Goal: Use online tool/utility: Utilize a website feature to perform a specific function

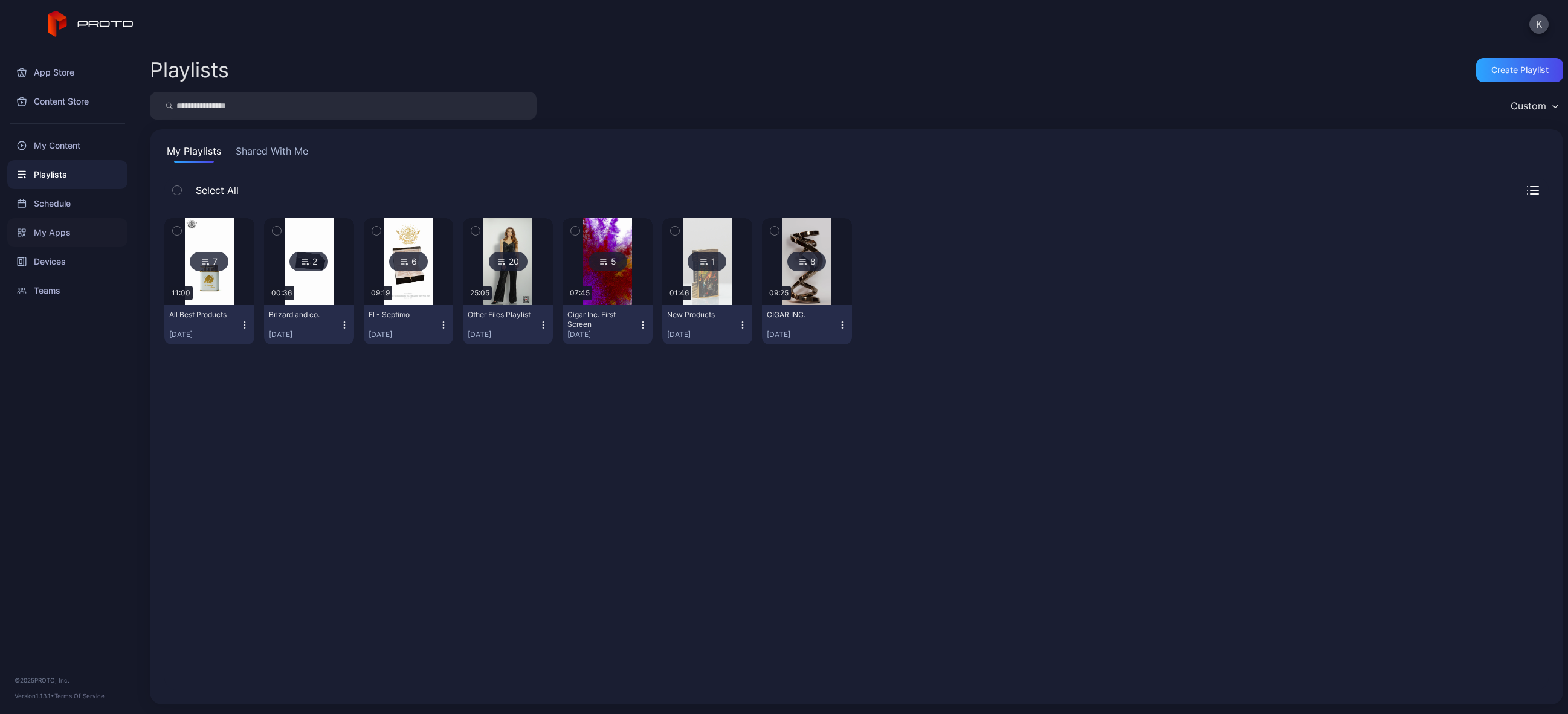
click at [58, 229] on div "My Apps" at bounding box center [67, 232] width 120 height 29
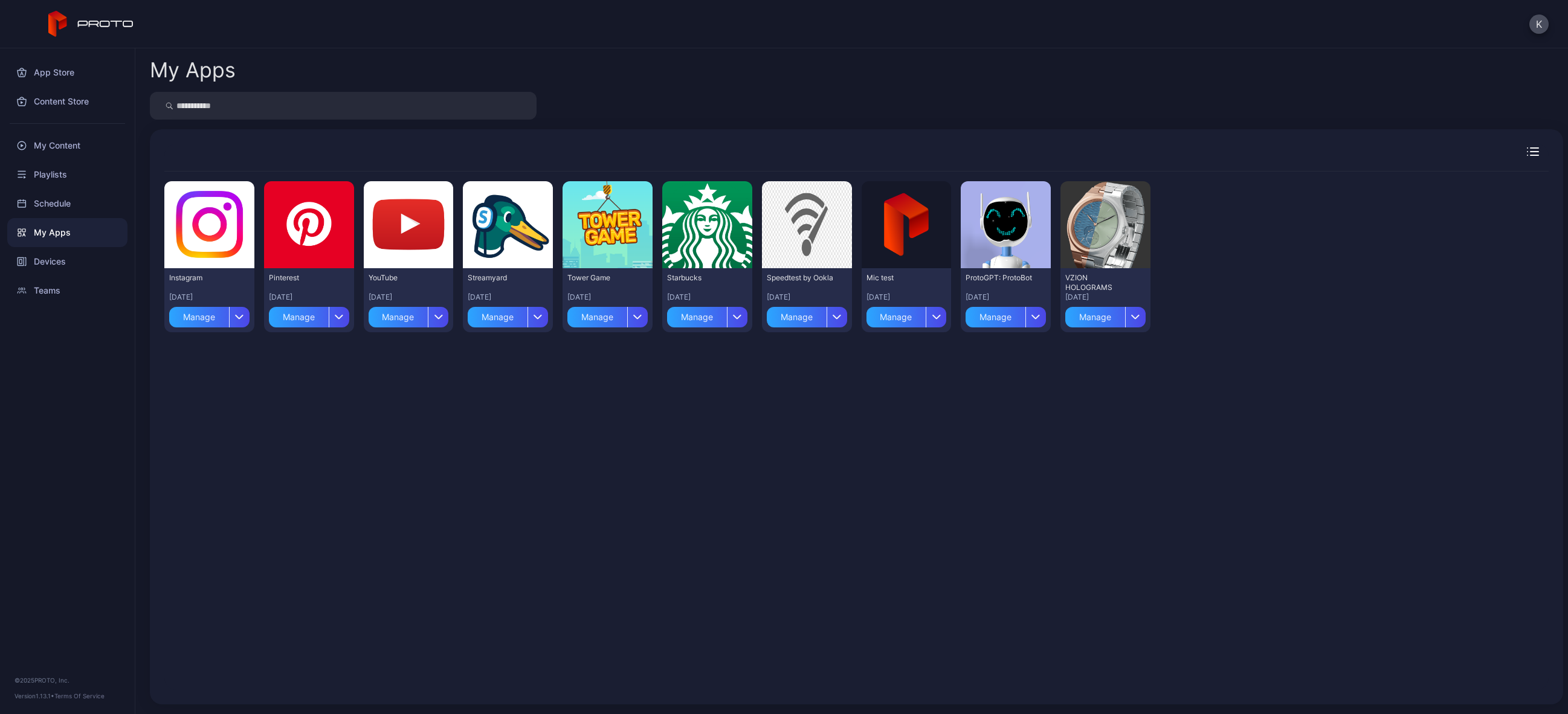
click at [247, 112] on input "search" at bounding box center [343, 106] width 387 height 28
type input "***"
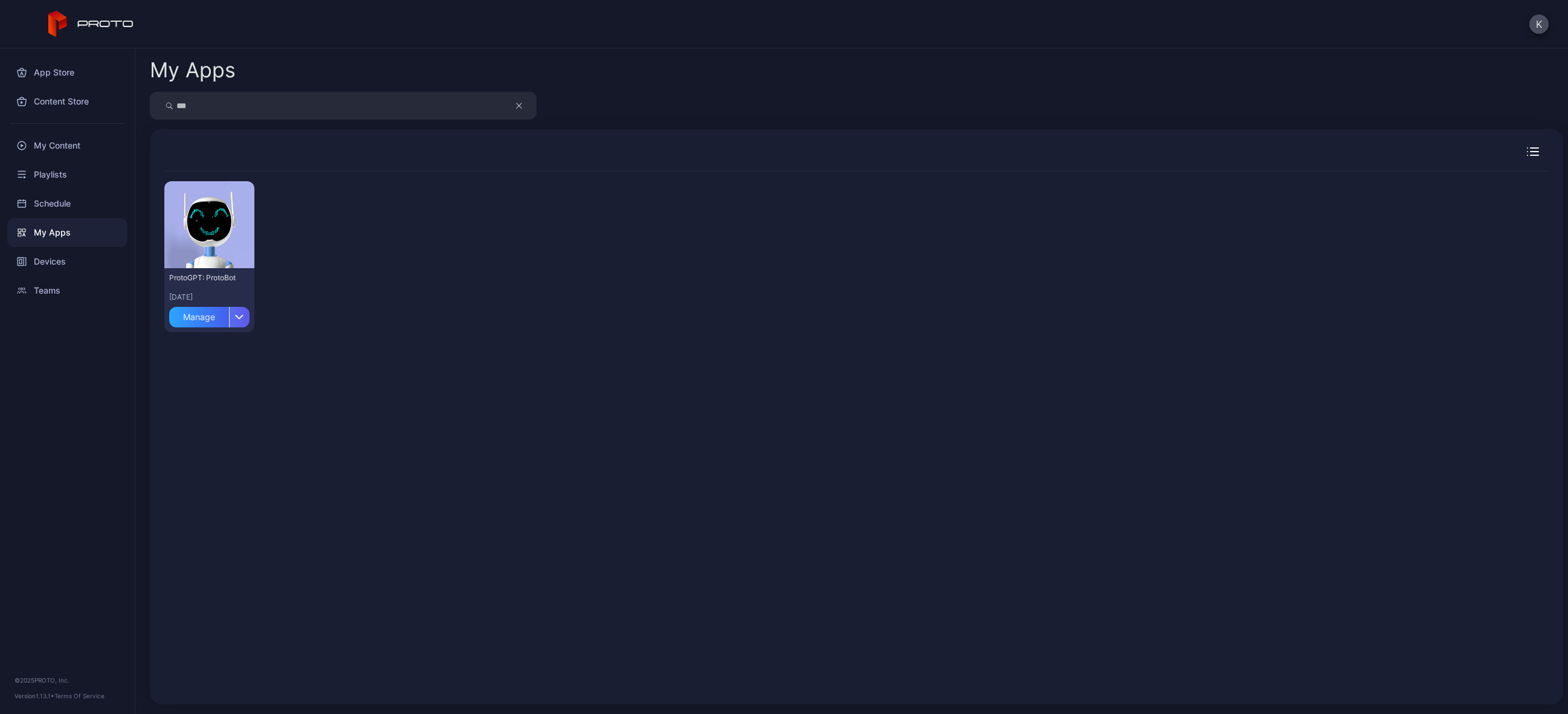
click at [238, 318] on icon "button" at bounding box center [239, 317] width 7 height 3
click at [222, 343] on button "Install" at bounding box center [209, 353] width 103 height 39
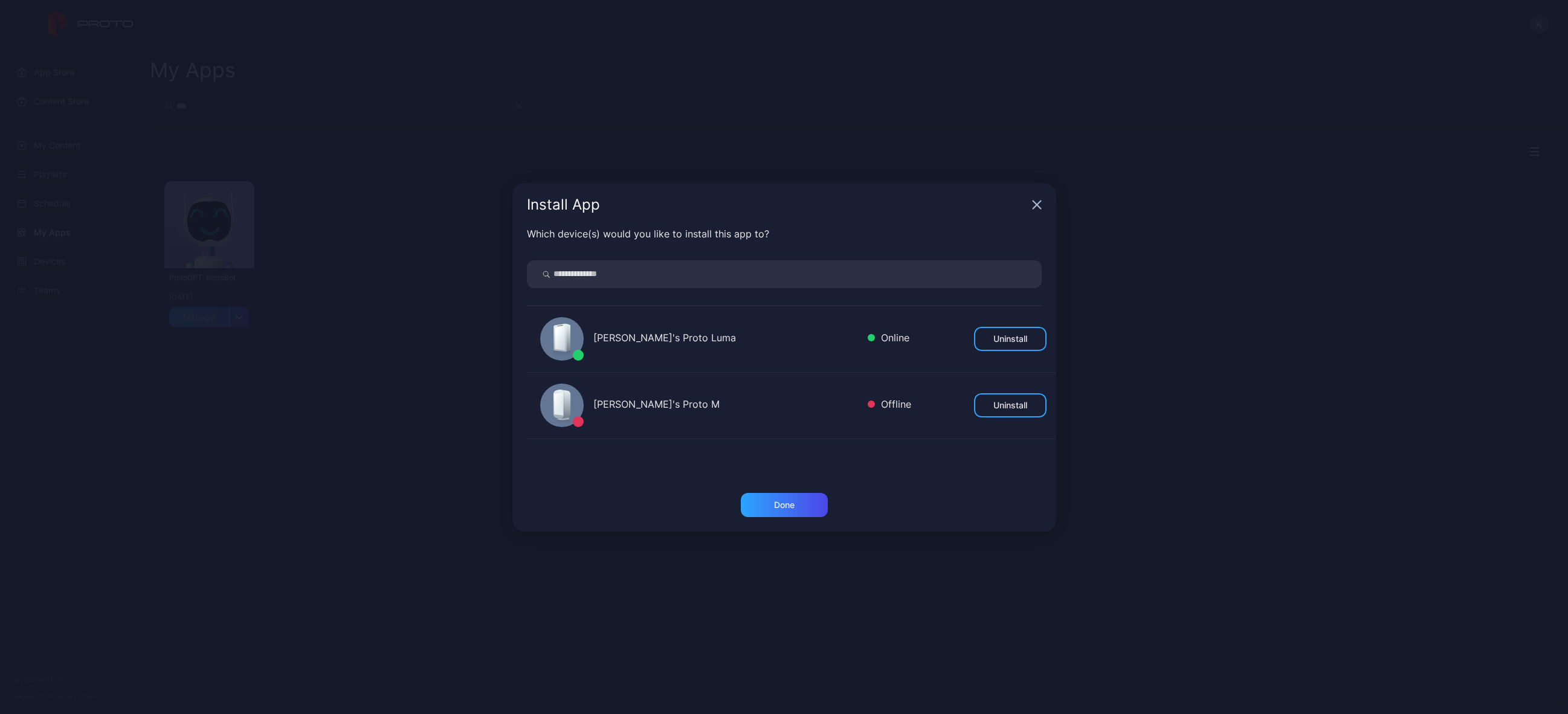
click at [662, 335] on div "[PERSON_NAME]'s Proto Luma" at bounding box center [725, 339] width 264 height 17
click at [793, 508] on div "Done" at bounding box center [784, 505] width 21 height 10
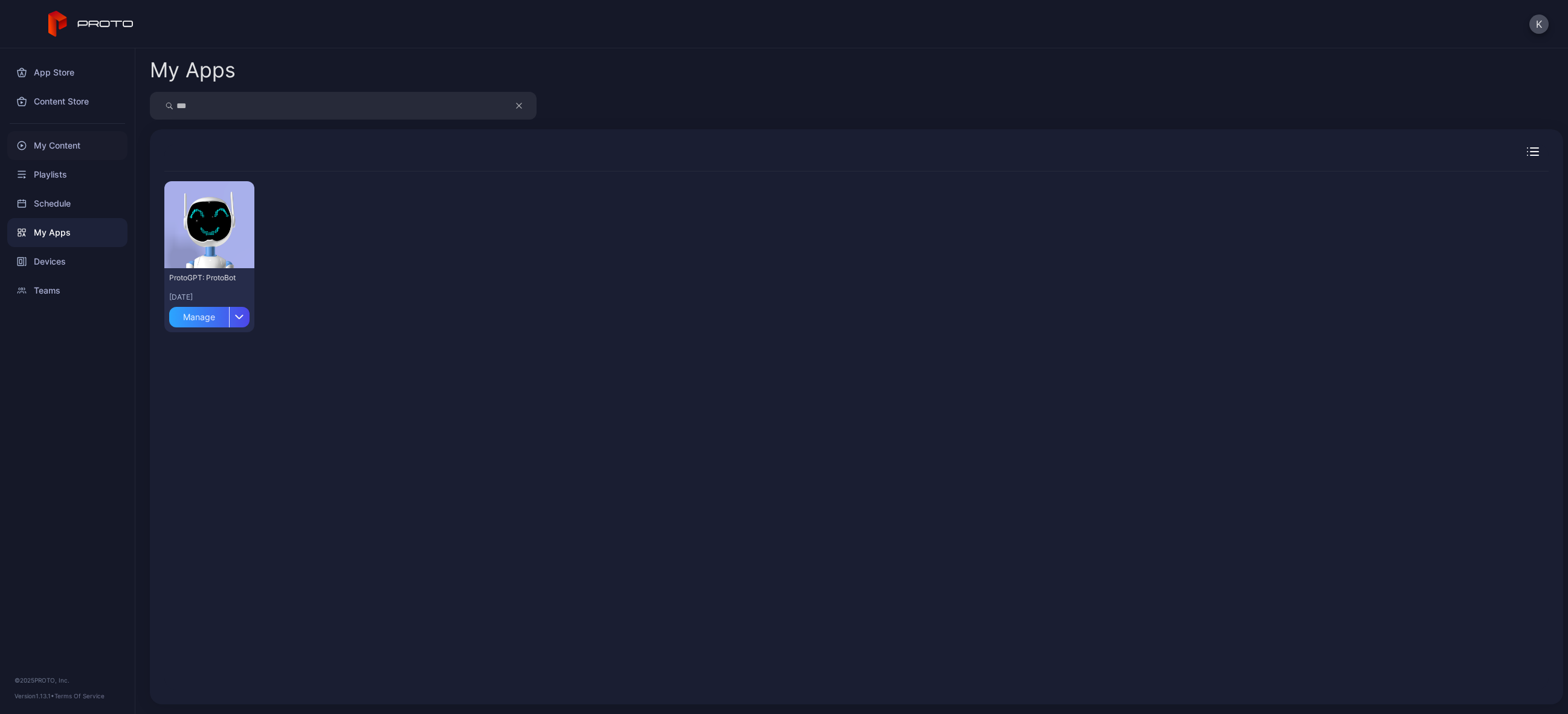
click at [65, 149] on div "My Content" at bounding box center [67, 145] width 120 height 29
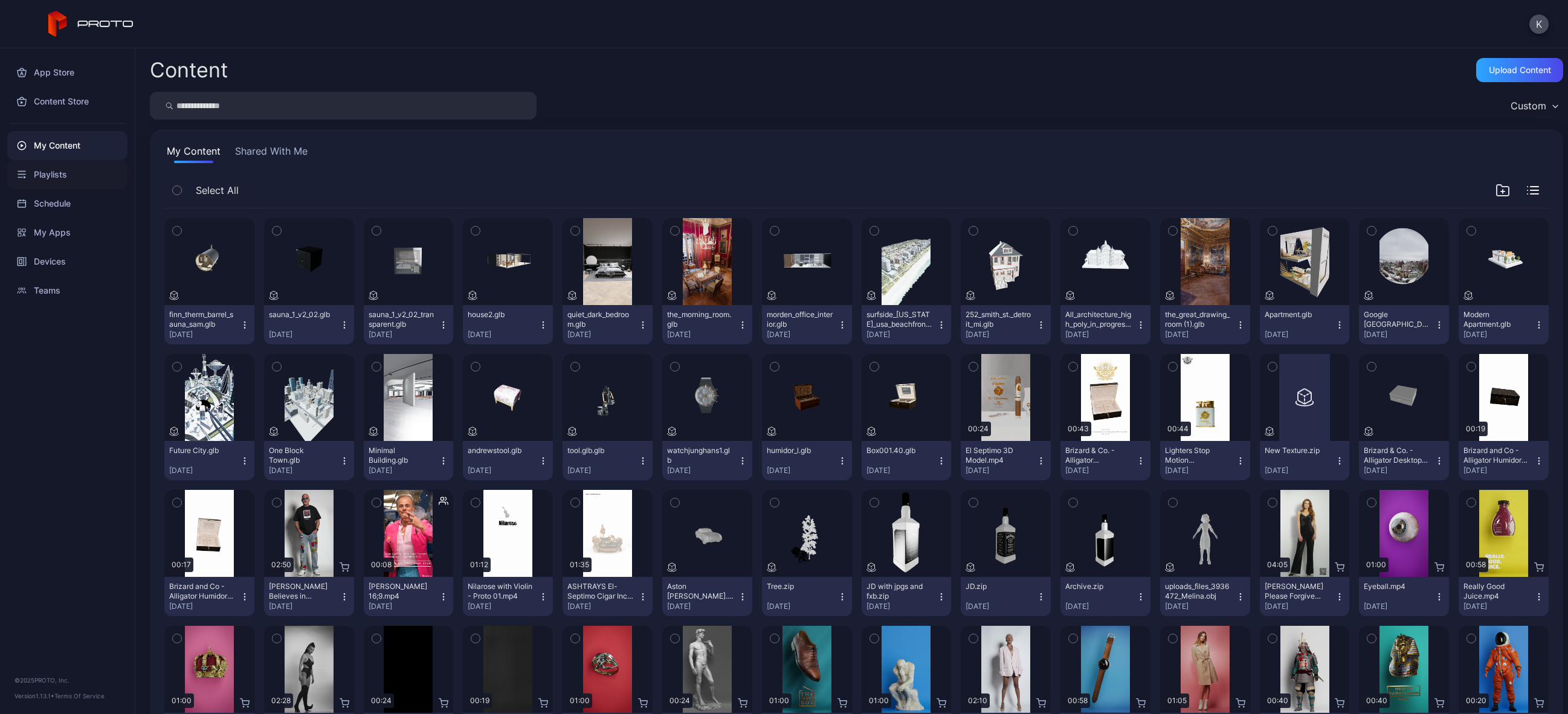
click at [65, 166] on div "Playlists" at bounding box center [67, 174] width 120 height 29
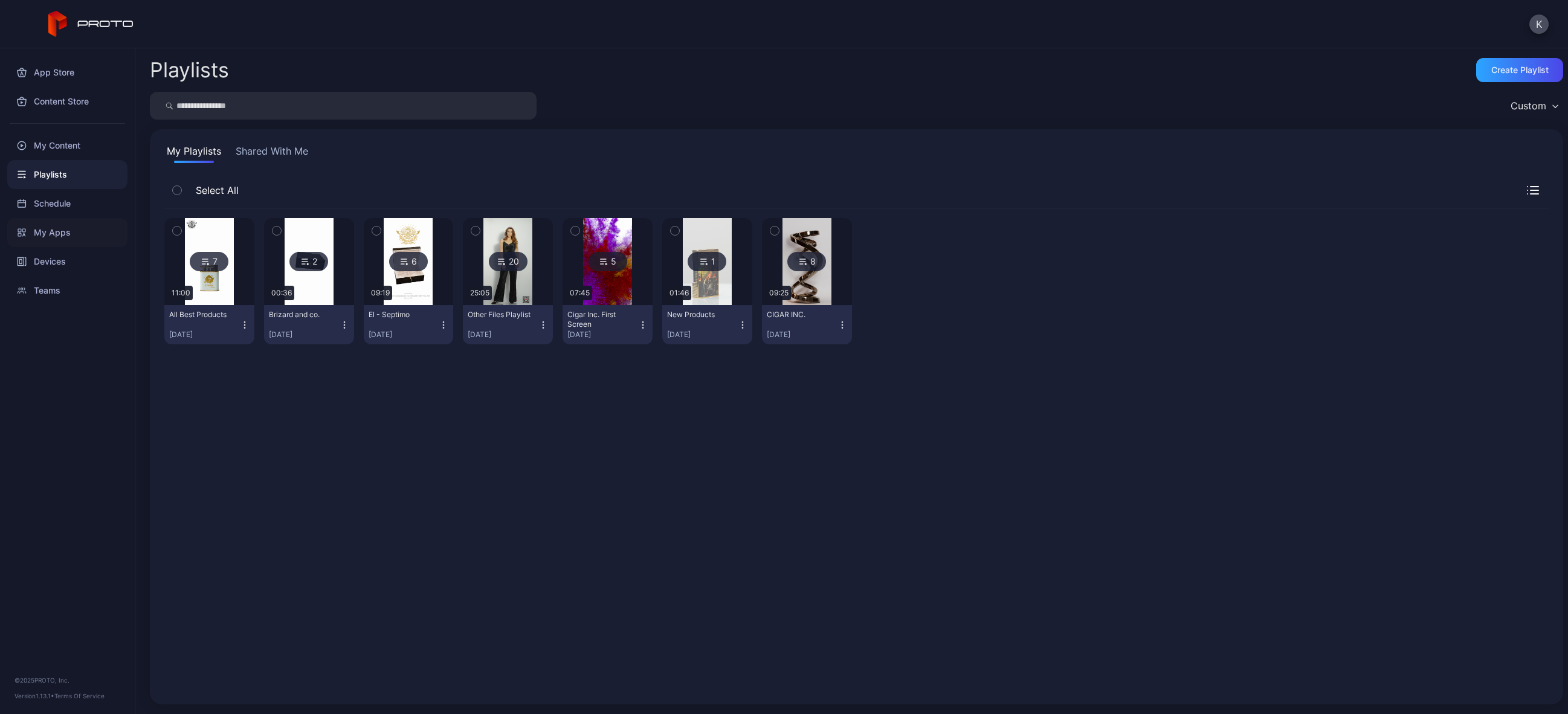
click at [55, 231] on div "My Apps" at bounding box center [67, 232] width 120 height 29
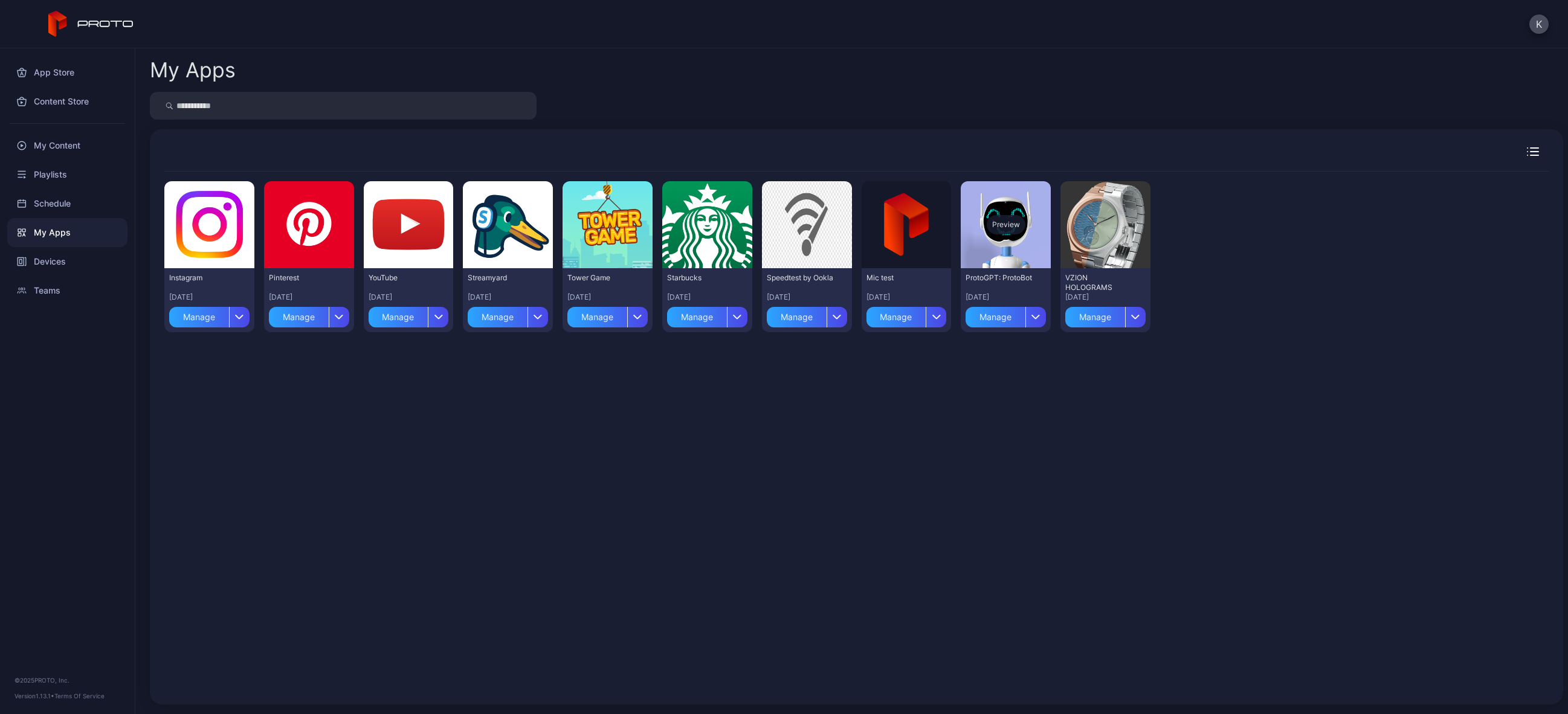
click at [1020, 231] on div "Preview" at bounding box center [1006, 224] width 90 height 87
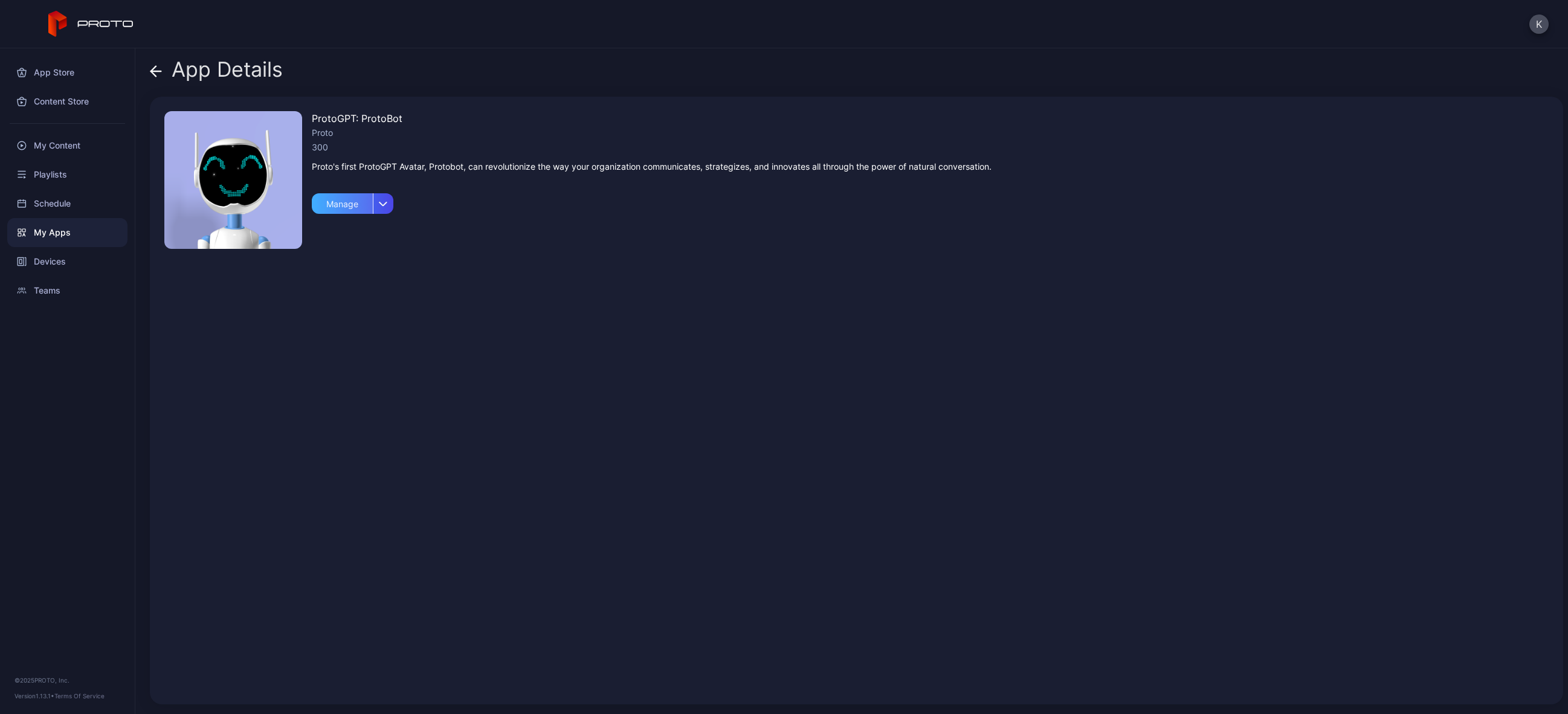
click at [353, 205] on div "Manage" at bounding box center [342, 203] width 61 height 21
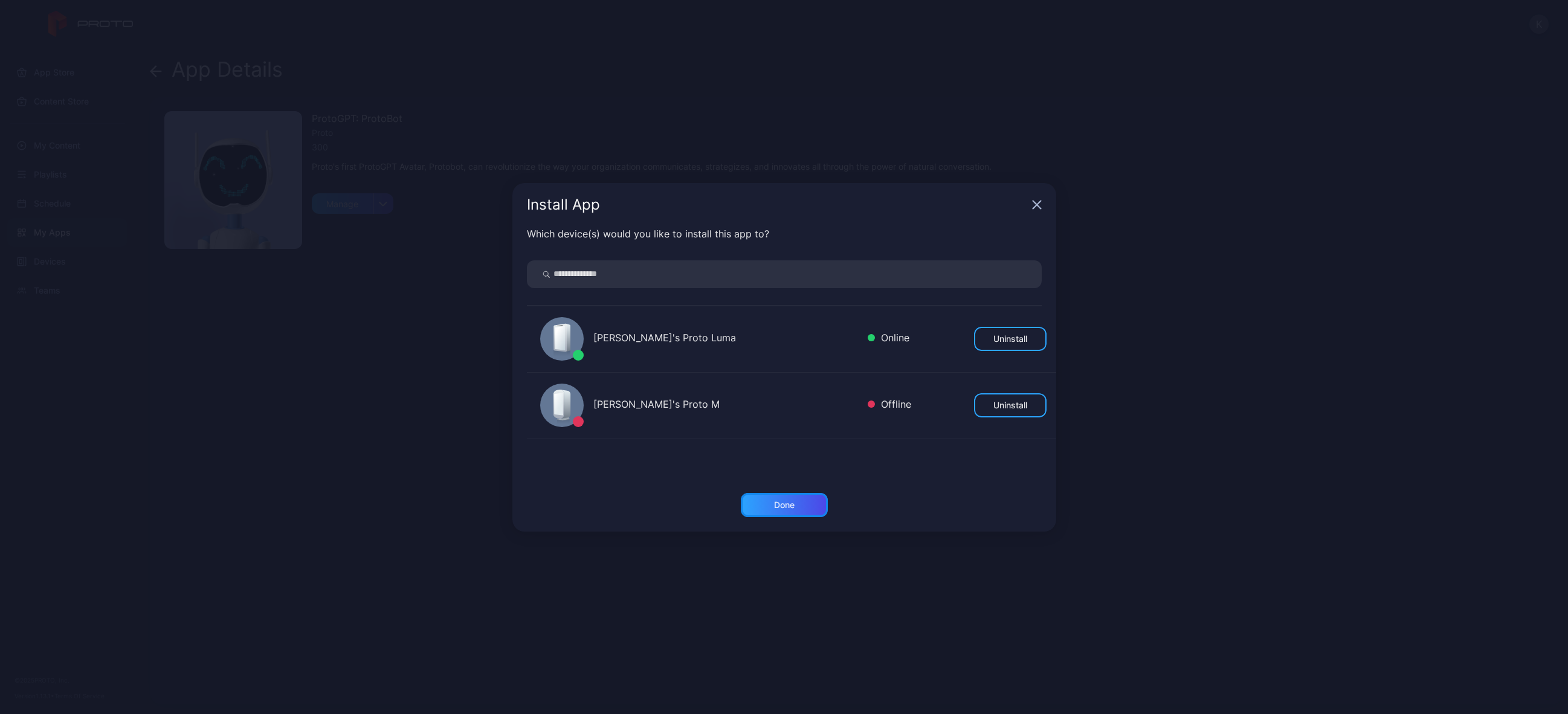
drag, startPoint x: 809, startPoint y: 511, endPoint x: 752, endPoint y: 477, distance: 66.4
click at [808, 511] on div "Done" at bounding box center [784, 504] width 87 height 24
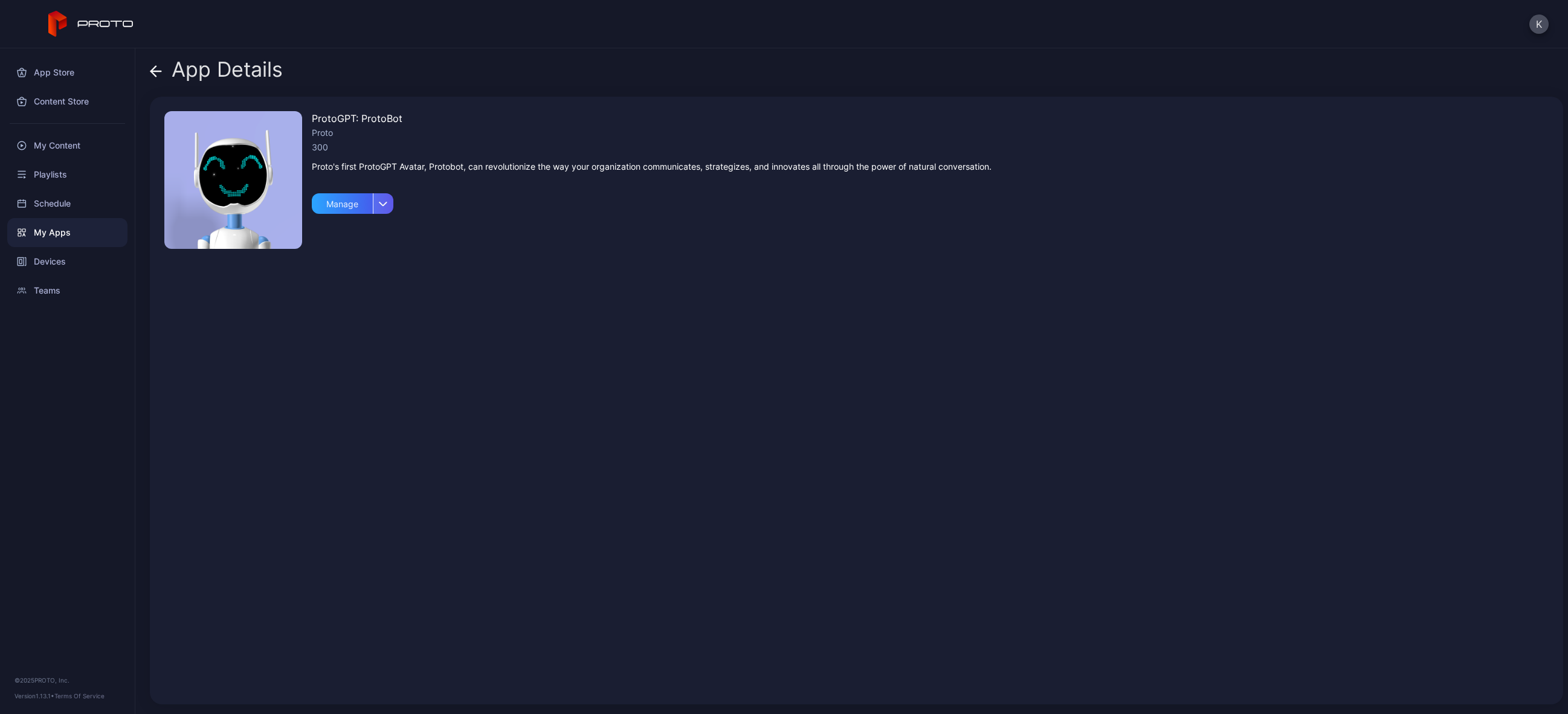
click at [382, 205] on icon "button" at bounding box center [384, 204] width 7 height 3
click at [499, 314] on div "ProtoGPT: ProtoBot Proto 300 Proto's first ProtoGPT Avatar, Protobot, can revol…" at bounding box center [651, 400] width 680 height 579
